Goal: Complete application form

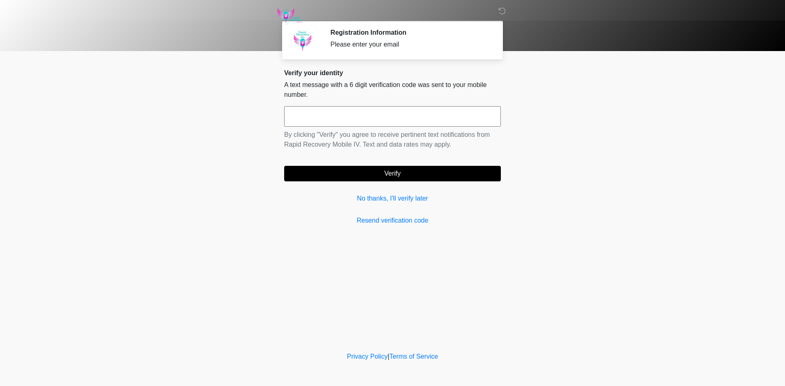
click at [385, 205] on div "Verify your identity A text message with a 6 digit verification code was sent t…" at bounding box center [392, 147] width 217 height 157
click at [388, 202] on link "No thanks, I'll verify later" at bounding box center [392, 199] width 217 height 10
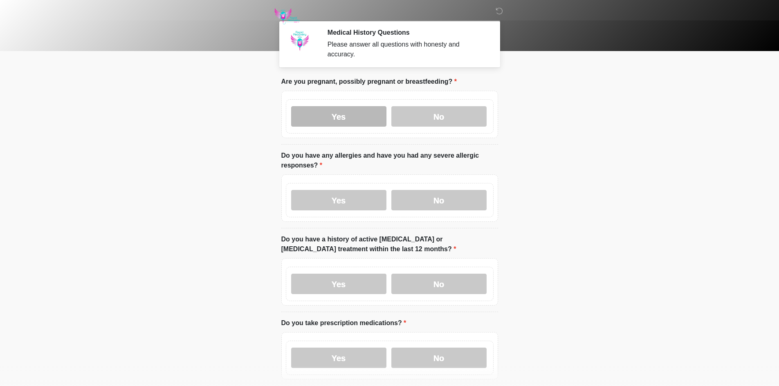
click at [358, 117] on label "Yes" at bounding box center [338, 116] width 95 height 20
drag, startPoint x: 355, startPoint y: 175, endPoint x: 355, endPoint y: 194, distance: 19.6
click at [355, 178] on div "Yes No" at bounding box center [389, 198] width 217 height 47
click at [355, 194] on label "Yes" at bounding box center [338, 200] width 95 height 20
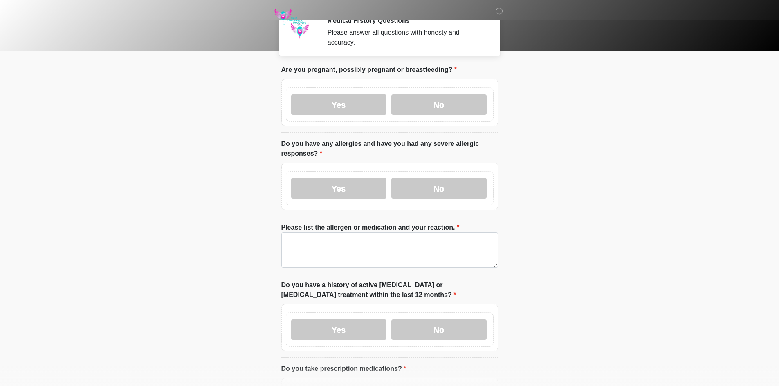
scroll to position [41, 0]
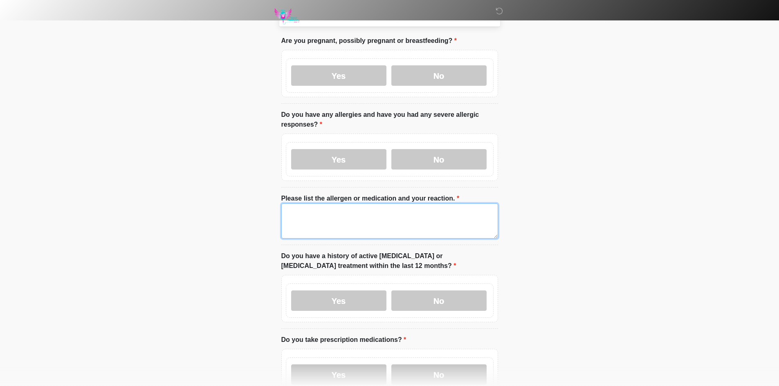
click at [353, 214] on textarea "Please list the allergen or medication and your reaction." at bounding box center [389, 221] width 217 height 35
click at [353, 214] on textarea "****" at bounding box center [389, 221] width 217 height 35
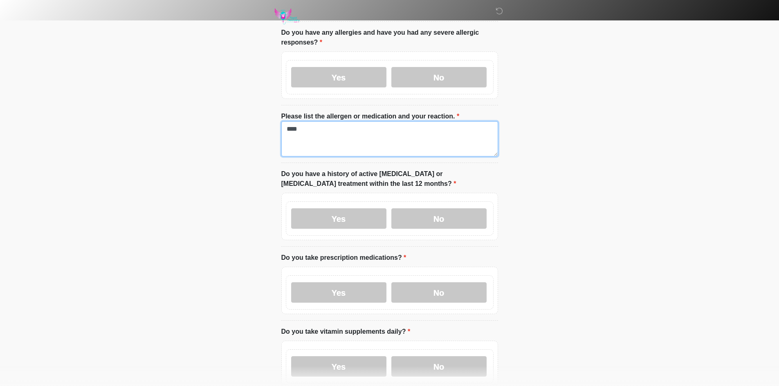
scroll to position [204, 0]
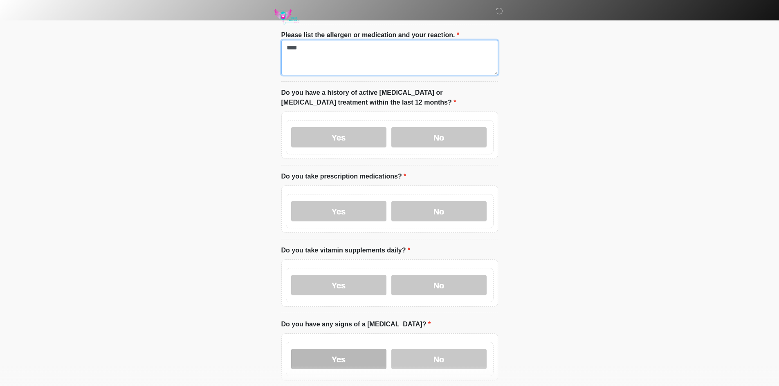
type textarea "****"
click at [316, 350] on label "Yes" at bounding box center [338, 359] width 95 height 20
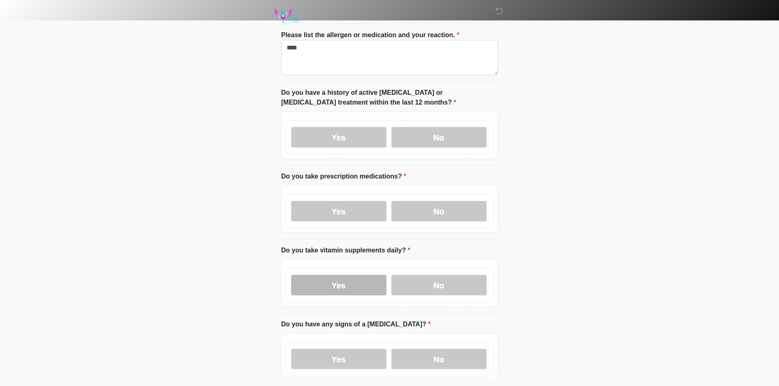
click at [336, 278] on label "Yes" at bounding box center [338, 285] width 95 height 20
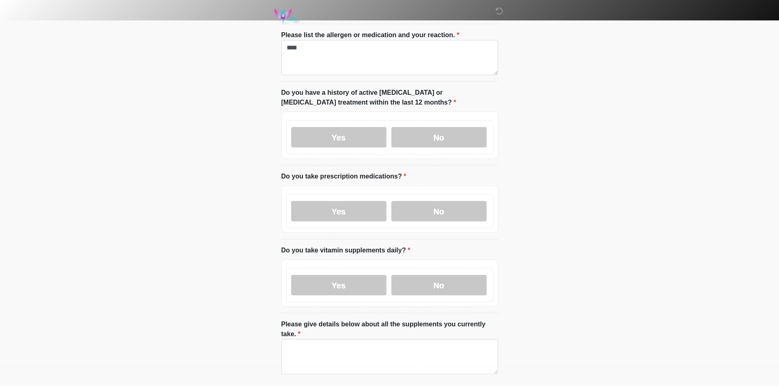
click at [345, 194] on div "Yes No" at bounding box center [390, 211] width 208 height 34
click at [340, 201] on label "Yes" at bounding box center [338, 211] width 95 height 20
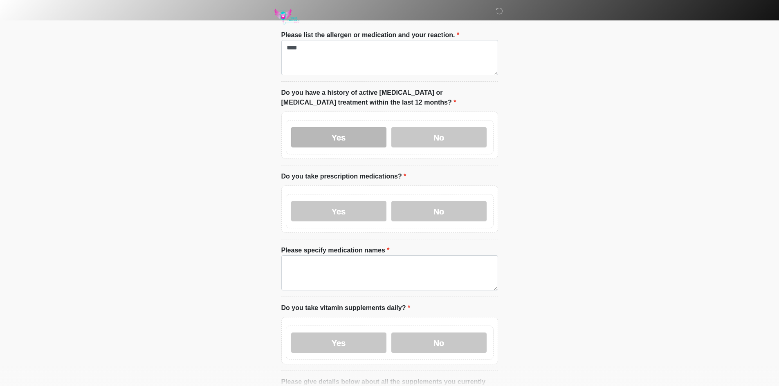
click at [353, 127] on label "Yes" at bounding box center [338, 137] width 95 height 20
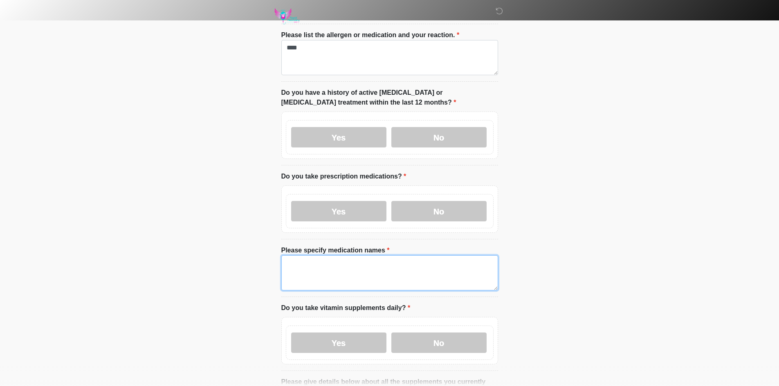
click at [356, 264] on textarea "Please specify medication names" at bounding box center [389, 273] width 217 height 35
paste textarea "****"
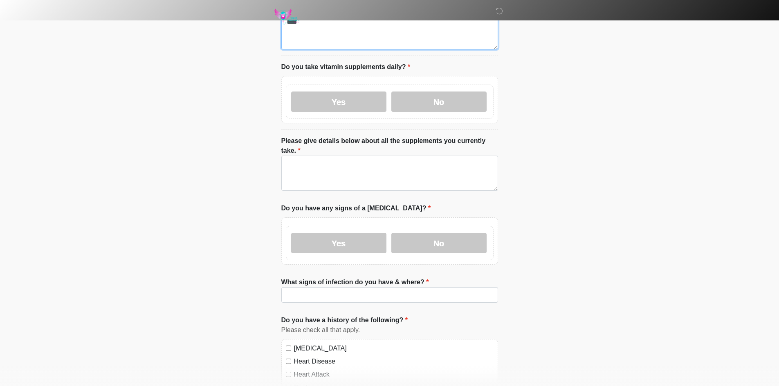
scroll to position [450, 0]
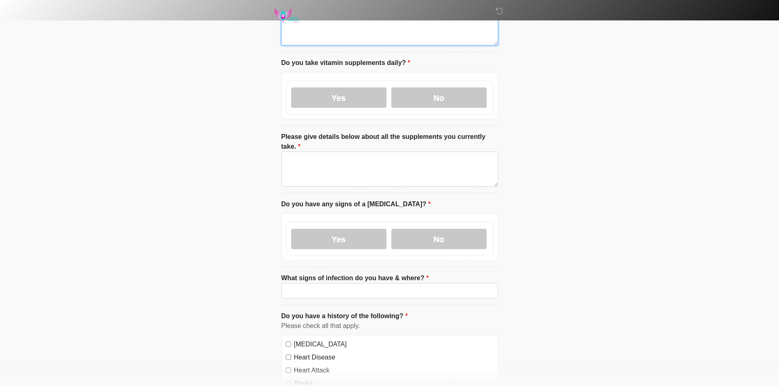
type textarea "****"
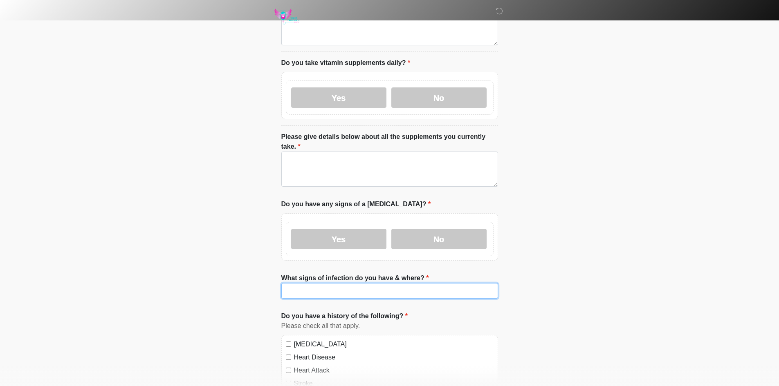
click at [358, 283] on input "What signs of infection do you have & where?" at bounding box center [389, 291] width 217 height 16
paste input "****"
type input "****"
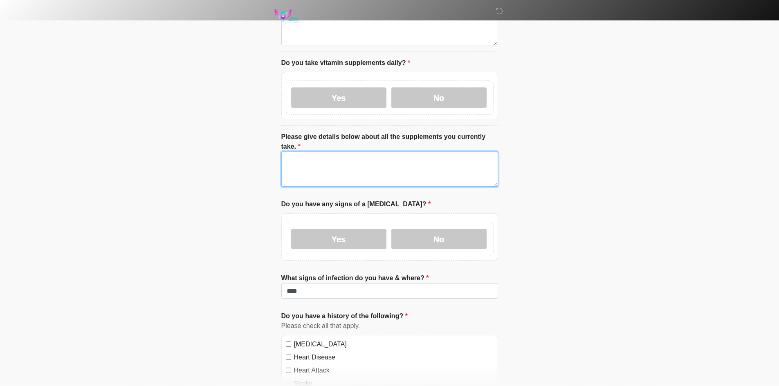
click at [351, 161] on textarea "Please give details below about all the supplements you currently take." at bounding box center [389, 169] width 217 height 35
paste textarea "****"
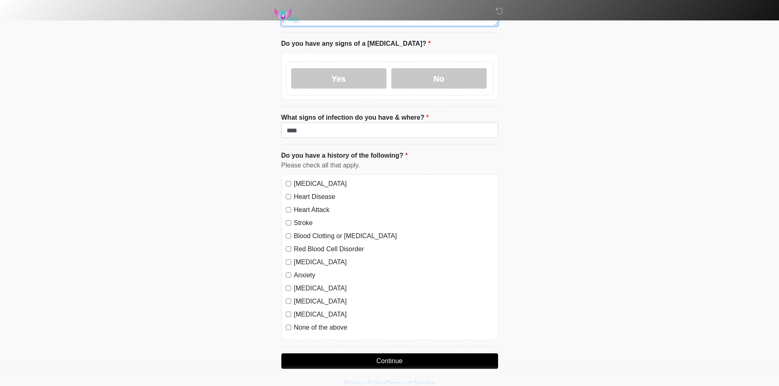
scroll to position [620, 0]
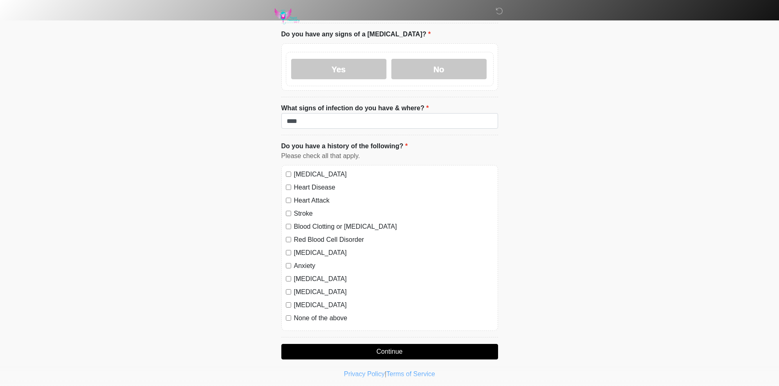
type textarea "****"
click at [323, 170] on label "High Blood Pressure" at bounding box center [394, 175] width 200 height 10
click at [321, 183] on label "Heart Disease" at bounding box center [394, 188] width 200 height 10
click at [318, 196] on label "Heart Attack" at bounding box center [394, 201] width 200 height 10
drag, startPoint x: 316, startPoint y: 193, endPoint x: 311, endPoint y: 203, distance: 10.6
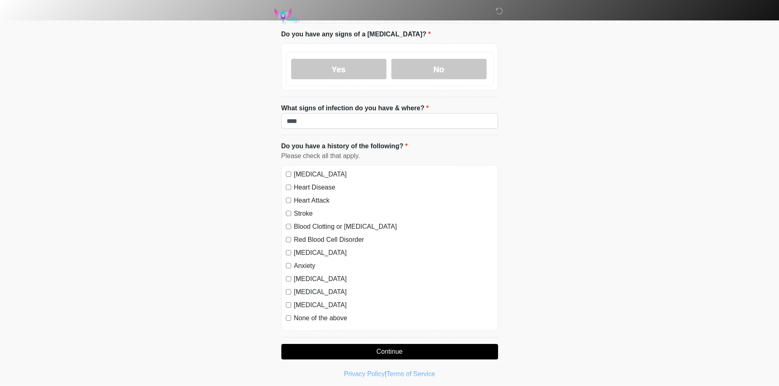
click at [316, 209] on label "Stroke" at bounding box center [394, 214] width 200 height 10
drag, startPoint x: 311, startPoint y: 203, endPoint x: 312, endPoint y: 220, distance: 17.2
click at [311, 204] on div "High Blood Pressure Heart Disease Heart Attack Stroke Blood Clotting or Bleedin…" at bounding box center [389, 248] width 217 height 166
click at [316, 222] on label "Blood Clotting or Bleeding Disorder" at bounding box center [394, 227] width 200 height 10
click at [319, 235] on label "Red Blood Cell Disorder" at bounding box center [394, 240] width 200 height 10
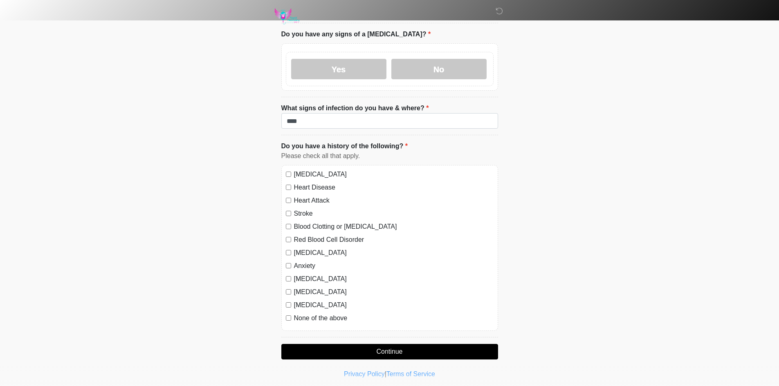
drag, startPoint x: 314, startPoint y: 233, endPoint x: 311, endPoint y: 249, distance: 15.4
click at [314, 248] on label "Depression" at bounding box center [394, 253] width 200 height 10
click at [311, 261] on label "Anxiety" at bounding box center [394, 266] width 200 height 10
click at [310, 274] on label "Autoimmune Disorder" at bounding box center [394, 279] width 200 height 10
click at [309, 287] on label "Seizure disorder" at bounding box center [394, 292] width 200 height 10
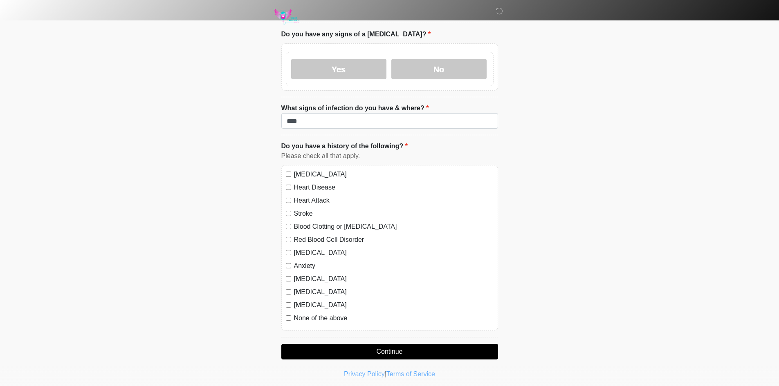
click at [309, 283] on div "High Blood Pressure Heart Disease Heart Attack Stroke Blood Clotting or Bleedin…" at bounding box center [389, 248] width 217 height 166
click at [307, 301] on label "Diabetes" at bounding box center [394, 306] width 200 height 10
click at [307, 314] on label "None of the above" at bounding box center [394, 319] width 200 height 10
drag, startPoint x: 328, startPoint y: 337, endPoint x: 388, endPoint y: 327, distance: 61.2
click at [328, 344] on button "Continue" at bounding box center [389, 352] width 217 height 16
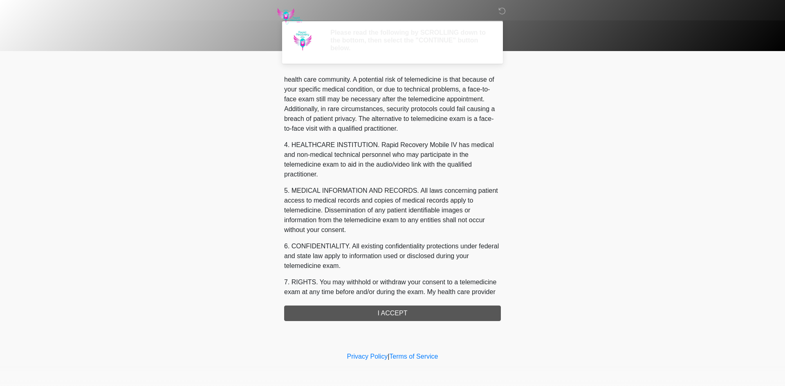
scroll to position [261, 0]
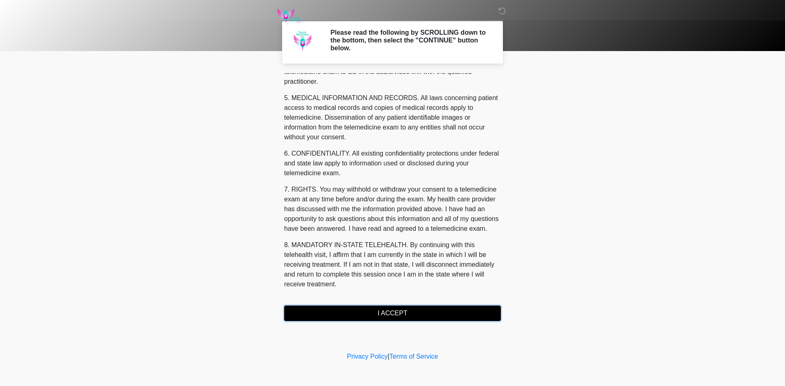
click at [463, 319] on button "I ACCEPT" at bounding box center [392, 314] width 217 height 16
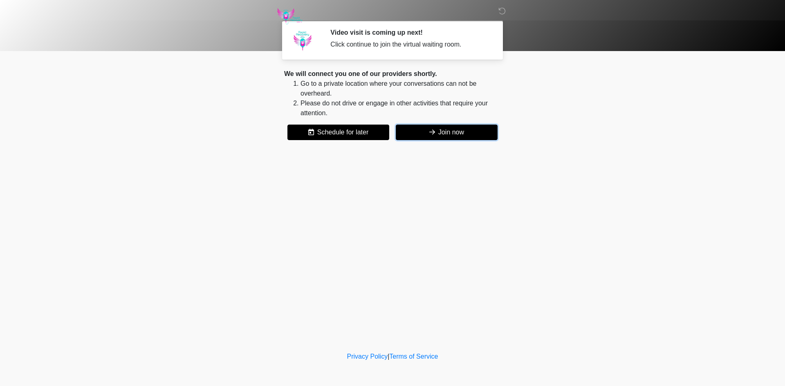
click at [453, 130] on button "Join now" at bounding box center [447, 133] width 102 height 16
